Goal: Task Accomplishment & Management: Use online tool/utility

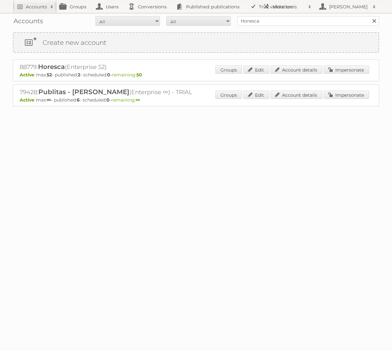
click at [280, 19] on input "Horesca" at bounding box center [308, 21] width 142 height 10
type input "Bruna"
click at [369, 16] on input "Search" at bounding box center [374, 21] width 10 height 10
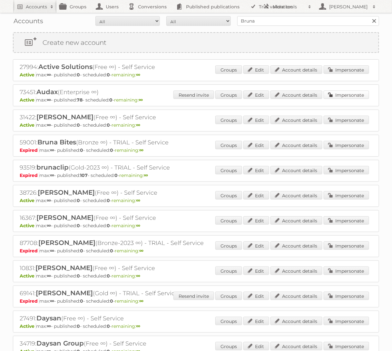
click at [330, 91] on link "Impersonate" at bounding box center [345, 95] width 45 height 8
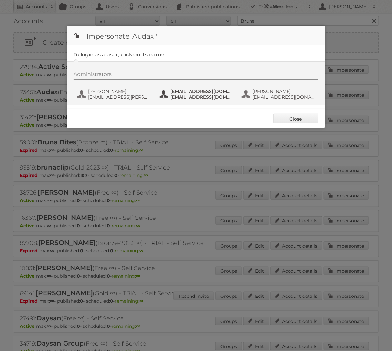
click at [187, 92] on span "fs+audax@publitas.com" at bounding box center [201, 91] width 63 height 6
